Goal: Check status: Check status

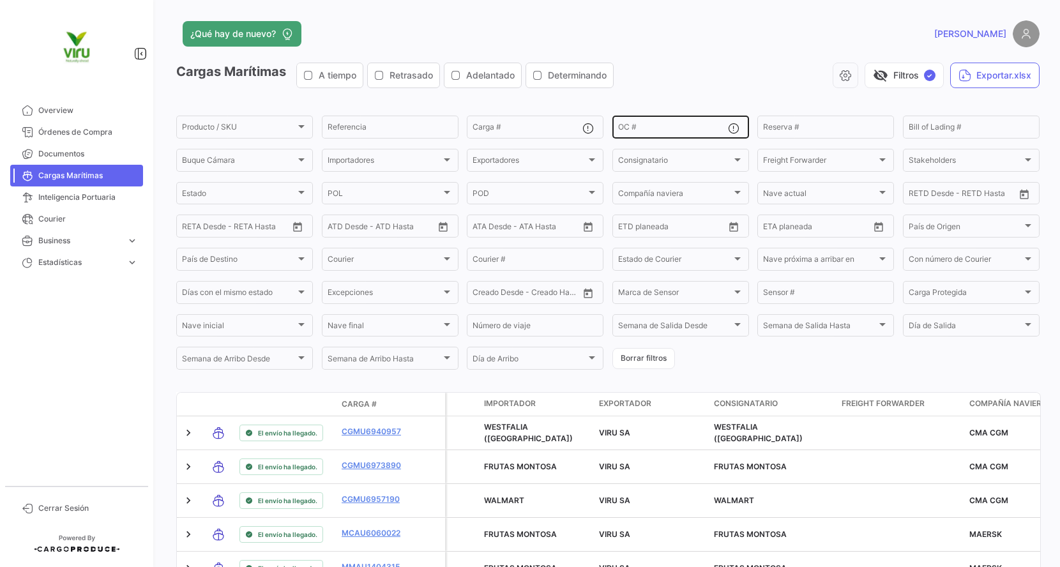
click at [655, 121] on div "OC #" at bounding box center [673, 126] width 110 height 25
paste input "20072942,20075834,20076103,20078704,20075674,20075675,20075987,,,,,,,,,,,,,,,,,…"
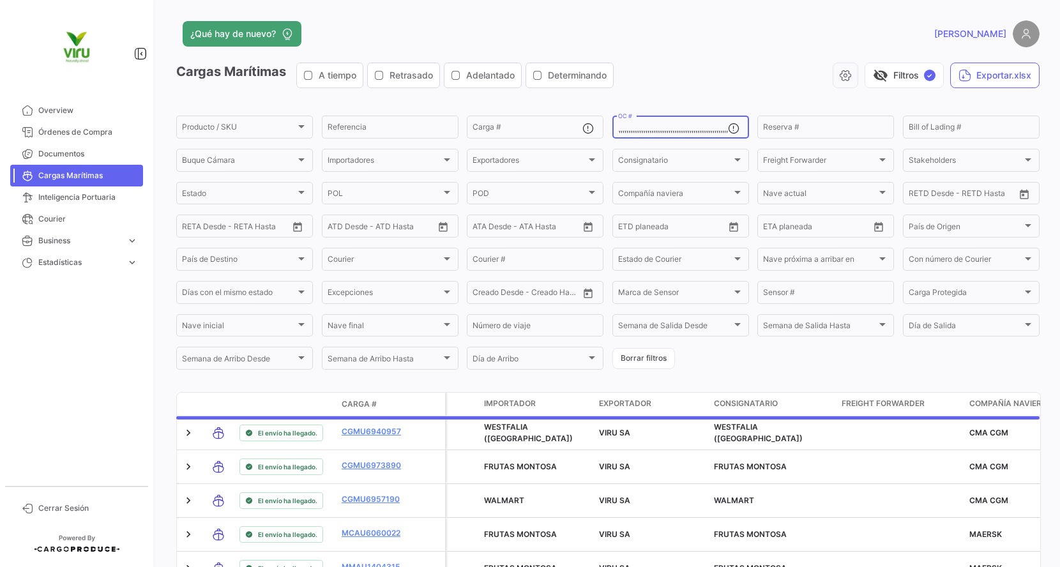
scroll to position [0, 416]
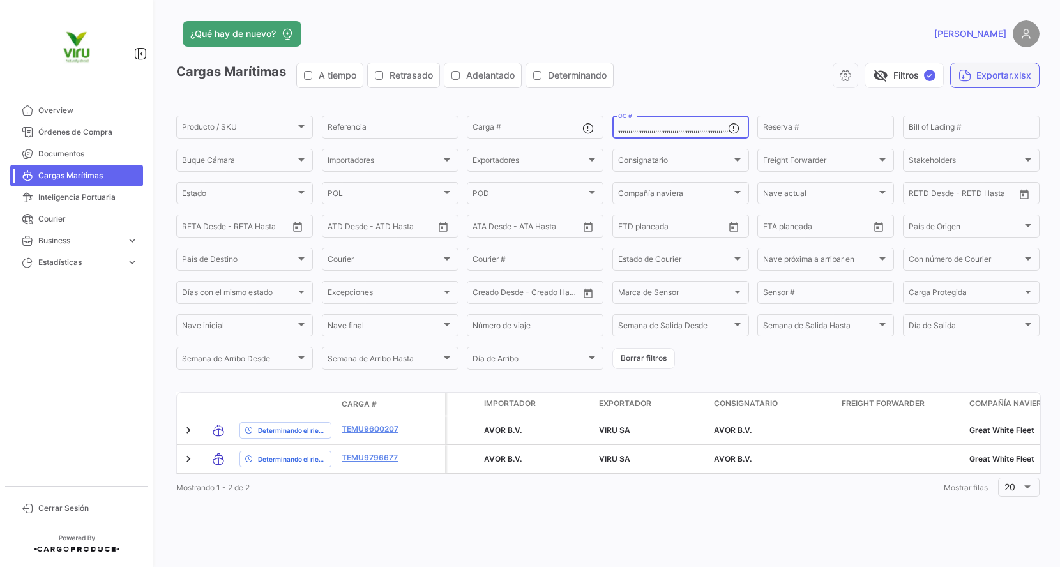
type input "20072942,20075834,20076103,20078704,20075674,20075675,20075987,,,,,,,,,,,,,,,,,…"
click at [980, 75] on button "Exportar.xlsx" at bounding box center [994, 76] width 89 height 26
click at [672, 128] on input "20072942,20075834,20076103,20078704,20075674,20075675,20075987,,,,,,,,,,,,,,,,,…" at bounding box center [673, 129] width 110 height 9
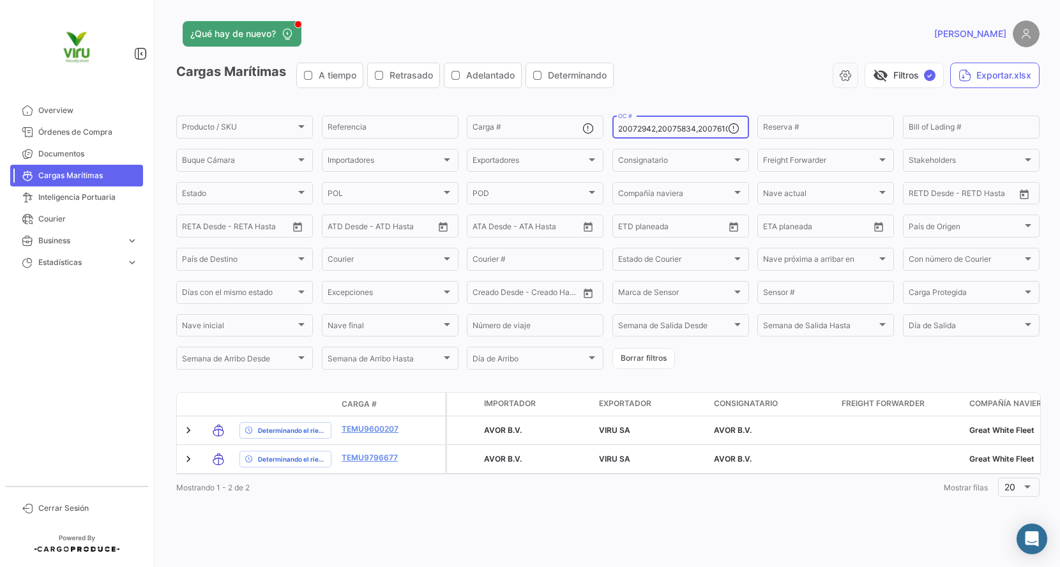
type input ",,,,,,,,,,,,,,,,,,,,,,,,,,,,,,,,,,,,,,,,,,,,,,,,,,,,,,,,,,,,,,,,,,,,,,,,,,,,,,,…"
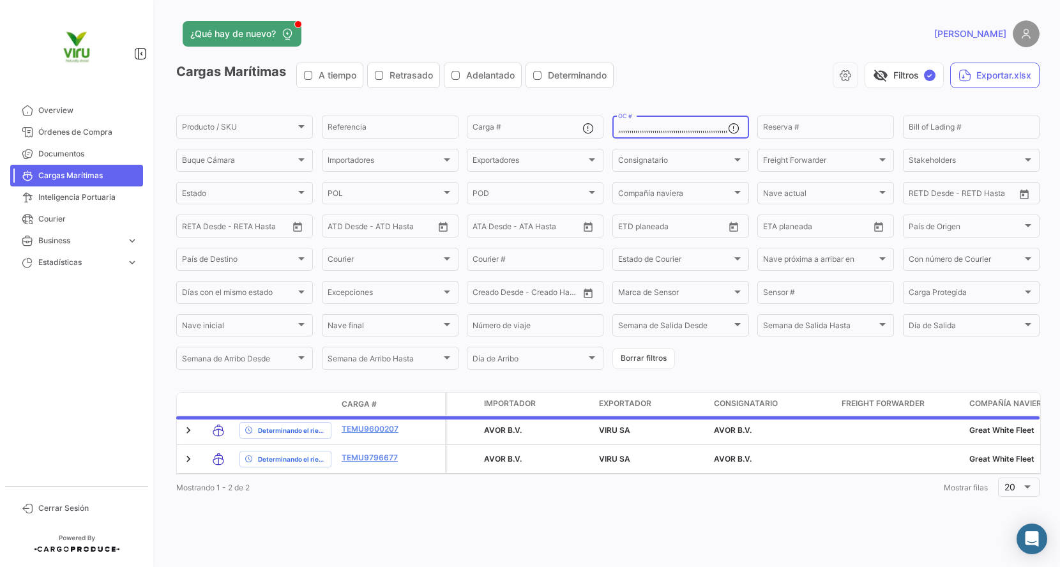
click at [672, 128] on input ",,,,,,,,,,,,,,,,,,,,,,,,,,,,,,,,,,,,,,,,,,,,,,,,,,,,,,,,,,,,,,,,,,,,,,,,,,,,,,,…" at bounding box center [673, 129] width 110 height 9
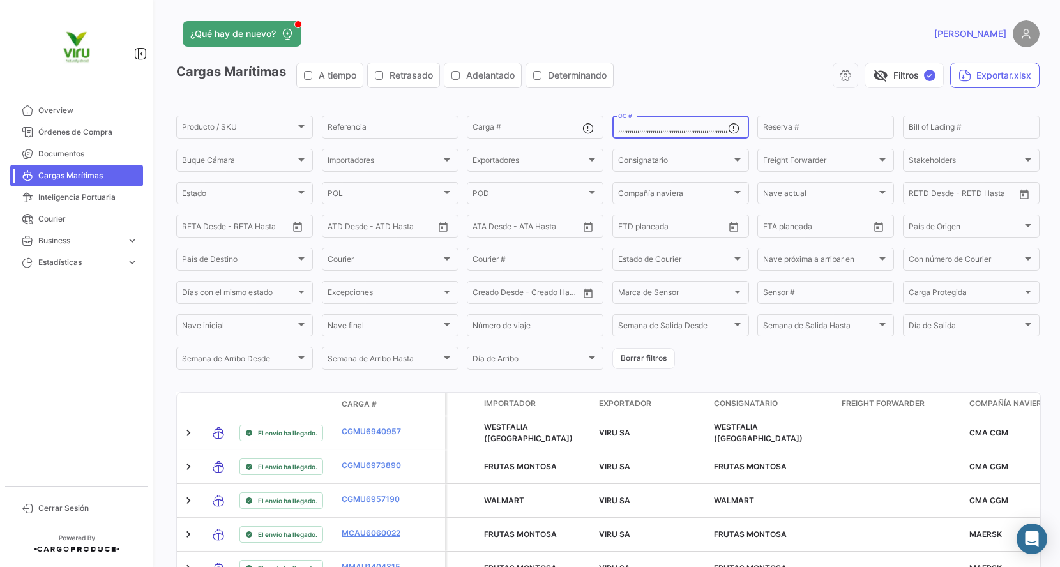
click at [672, 128] on input ",,,,,,,,,,,,,,,,,,,,,,,,,,,,,,,,,,,,,,,,,,,,,,,,,,,,,,,,,,,,,,,,,,,,,,,,,,,,,,,…" at bounding box center [673, 129] width 110 height 9
click at [653, 128] on input ",,,,,,,,,,,,,,,,,,,,,,,,,,,,,,,,,,,,,,,,,,,,,,,,,,,,,,,,,,,,,,,,,,,,,,,,,,,,,,,…" at bounding box center [673, 129] width 110 height 9
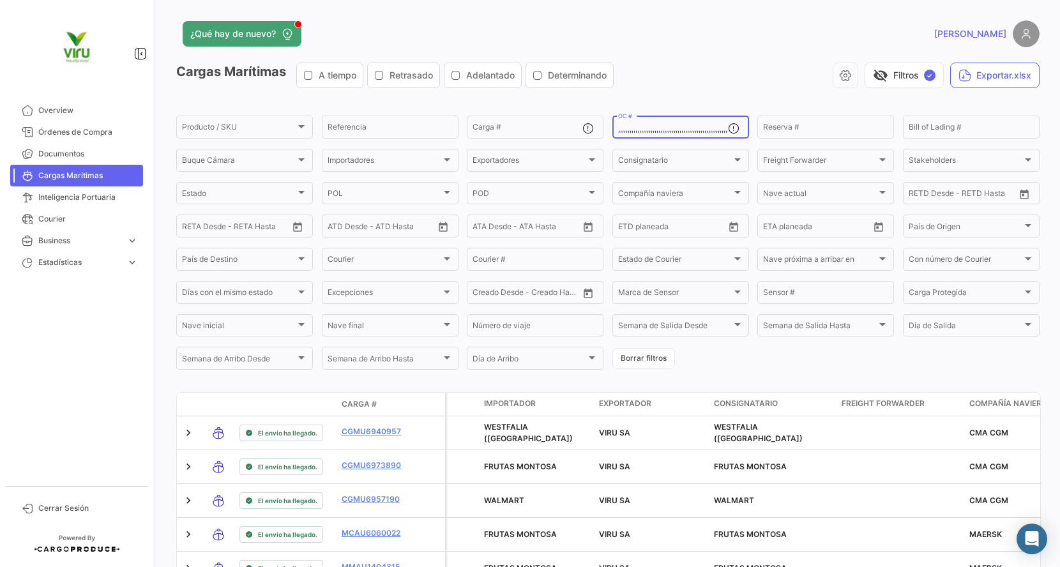
click at [653, 128] on input ",,,,,,,,,,,,,,,,,,,,,,,,,,,,,,,,,,,,,,,,,,,,,,,,,,,,,,,,,,,,,,,,,,,,,,,,,,,,,,,…" at bounding box center [673, 129] width 110 height 9
click at [84, 508] on span "Cerrar Sesión" at bounding box center [88, 508] width 100 height 11
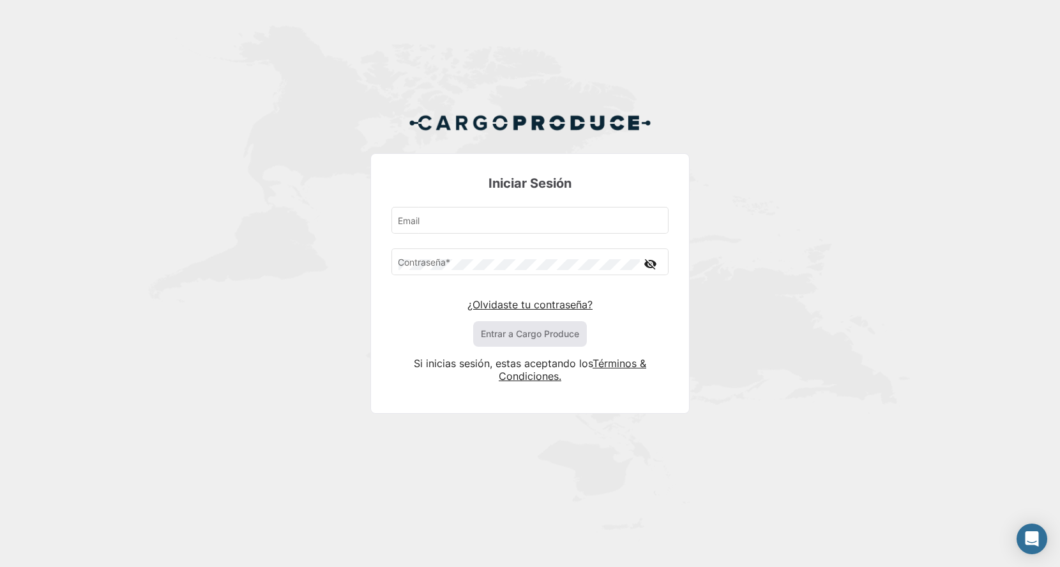
type input "[PERSON_NAME][EMAIL_ADDRESS][DOMAIN_NAME]"
